Goal: Transaction & Acquisition: Purchase product/service

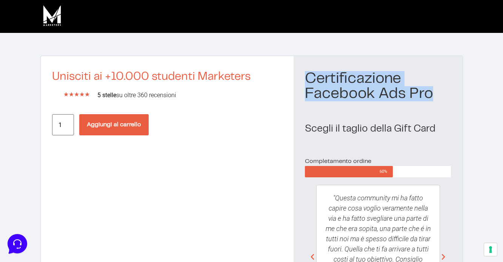
drag, startPoint x: 307, startPoint y: 75, endPoint x: 435, endPoint y: 102, distance: 131.6
click at [435, 102] on div "Certificazione Facebook Ads Pro Scegli il taglio della Gift Card Completamento …" at bounding box center [378, 203] width 169 height 295
copy h1 "Certificazione Facebook Ads Pro"
